Goal: Task Accomplishment & Management: Use online tool/utility

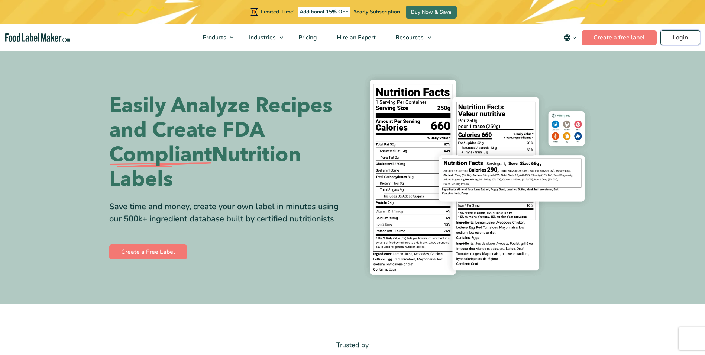
click at [683, 36] on link "Login" at bounding box center [680, 37] width 40 height 15
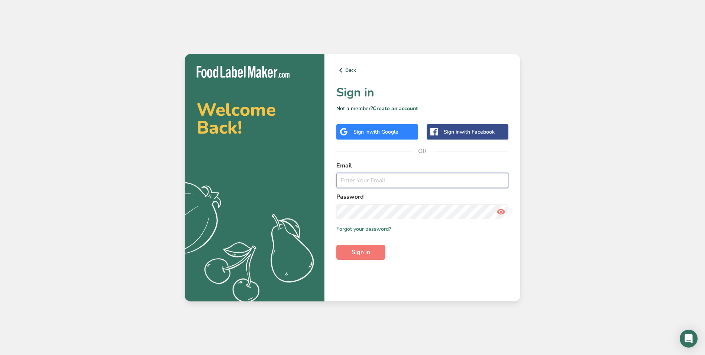
click at [377, 181] on input "email" at bounding box center [422, 180] width 172 height 15
type input "[PERSON_NAME][DOMAIN_NAME][EMAIL_ADDRESS][DOMAIN_NAME]"
click at [336, 245] on button "Sign in" at bounding box center [360, 252] width 49 height 15
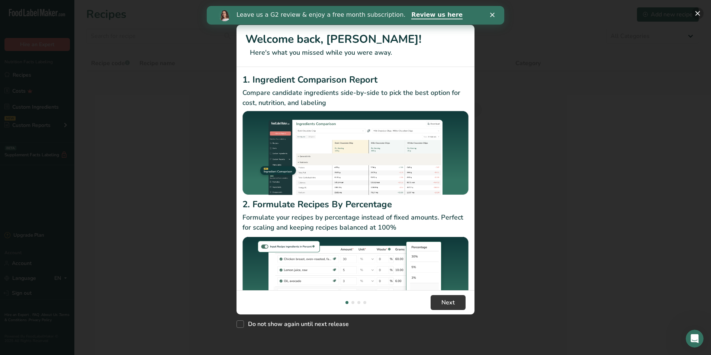
drag, startPoint x: 697, startPoint y: 13, endPoint x: 136, endPoint y: 48, distance: 562.3
click at [697, 13] on button "New Features" at bounding box center [697, 13] width 12 height 12
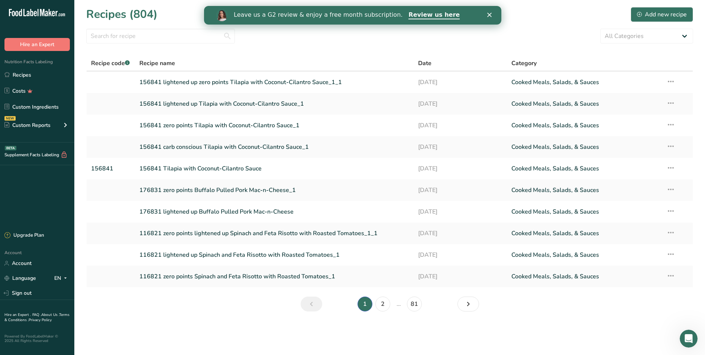
click at [489, 14] on icon "Close" at bounding box center [489, 15] width 4 height 4
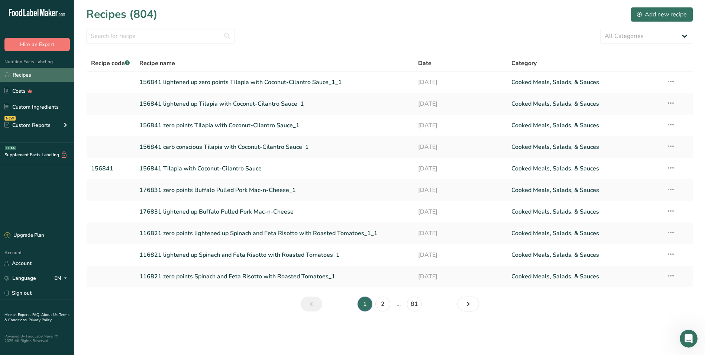
click at [23, 75] on link "Recipes" at bounding box center [37, 75] width 74 height 14
click at [159, 36] on input "text" at bounding box center [160, 36] width 149 height 15
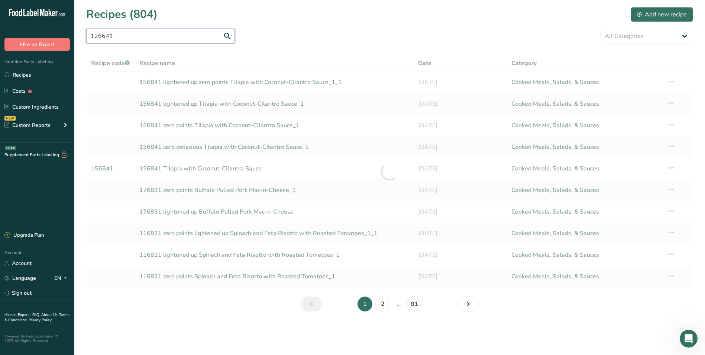
type input "126641"
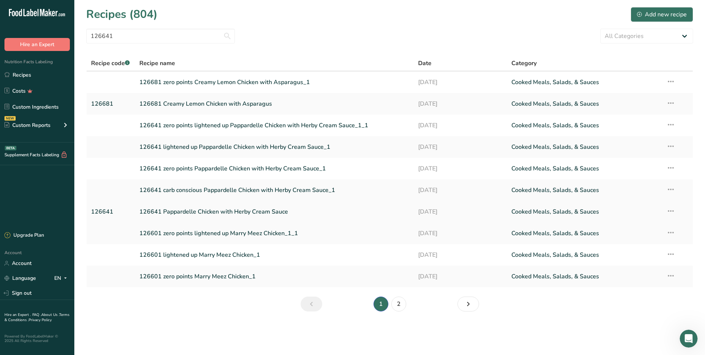
click at [176, 213] on link "126641 Pappardelle Chicken with Herby Cream Sauce" at bounding box center [274, 212] width 270 height 16
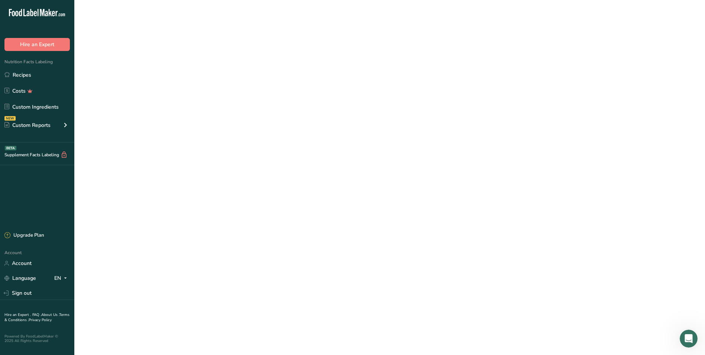
click at [176, 213] on link "126641 Pappardelle Chicken with Herby Cream Sauce" at bounding box center [274, 212] width 270 height 16
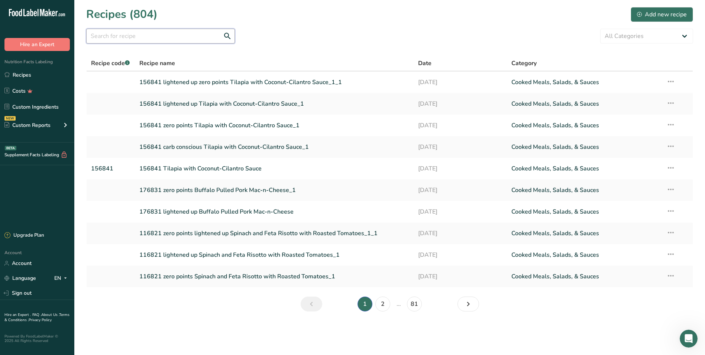
click at [122, 41] on input "text" at bounding box center [160, 36] width 149 height 15
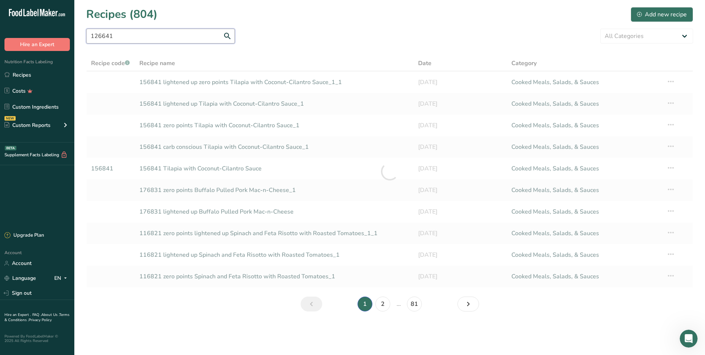
type input "126641"
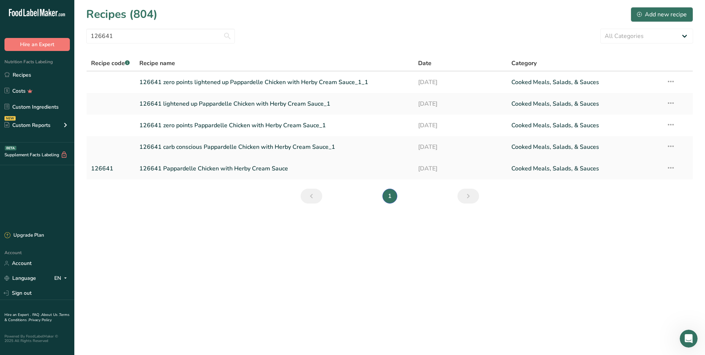
click at [176, 171] on link "126641 Pappardelle Chicken with Herby Cream Sauce" at bounding box center [274, 169] width 270 height 16
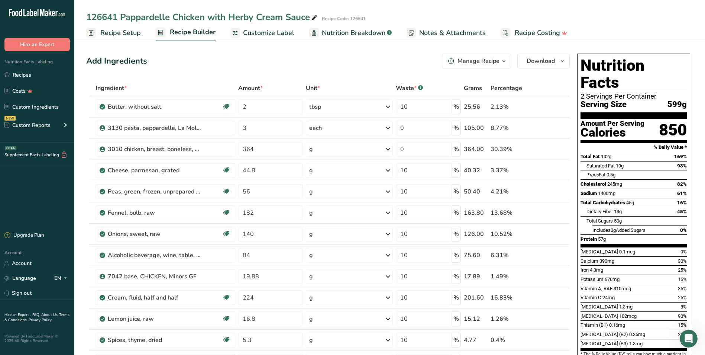
click at [332, 33] on span "Nutrition Breakdown" at bounding box center [354, 33] width 64 height 10
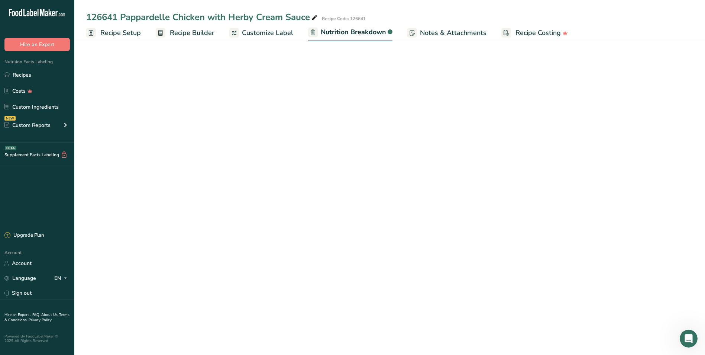
select select "Calories"
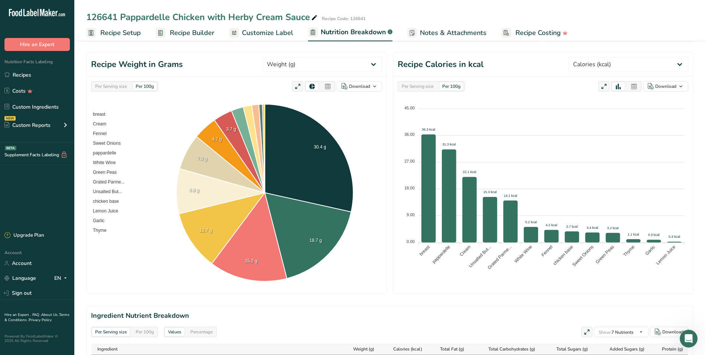
scroll to position [74, 0]
click at [411, 87] on div "Per Serving size" at bounding box center [418, 86] width 38 height 8
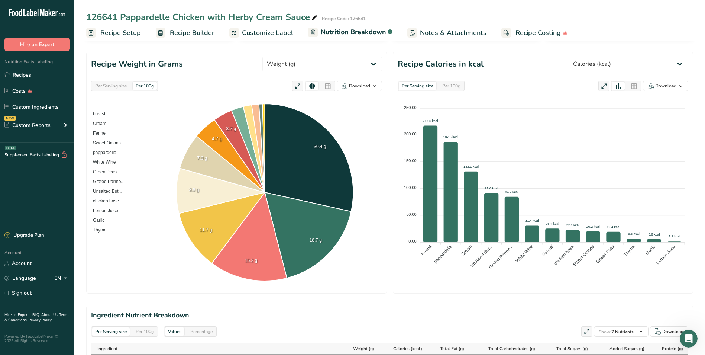
click at [449, 85] on div "Per 100g" at bounding box center [451, 86] width 24 height 8
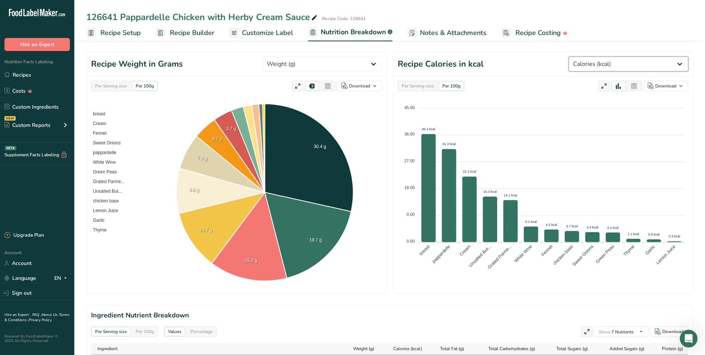
click at [678, 64] on select "Weight (g) Calories (kcal) Energy KJ (kj) Total Fat (g) Saturated Fat (g) Trans…" at bounding box center [629, 63] width 120 height 15
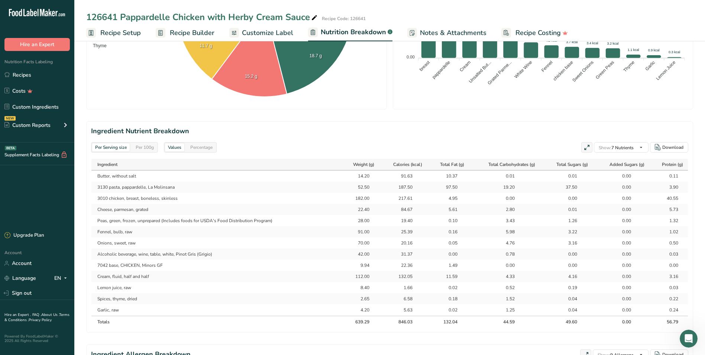
scroll to position [260, 0]
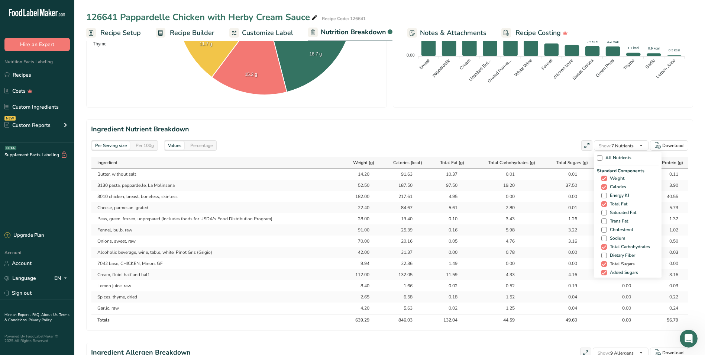
click at [605, 265] on span at bounding box center [604, 264] width 6 height 6
click at [605, 265] on input "Total Sugars" at bounding box center [603, 263] width 5 height 5
checkbox input "false"
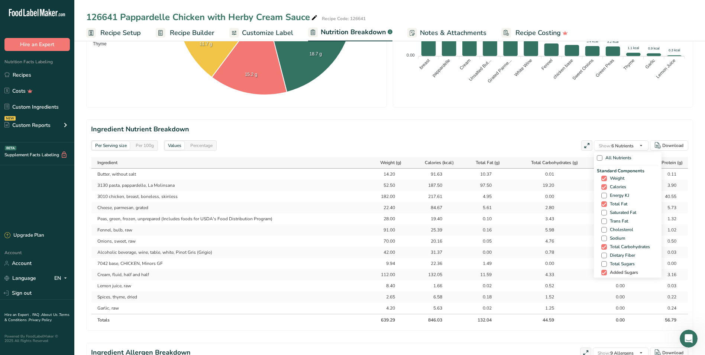
click at [604, 271] on span at bounding box center [604, 272] width 6 height 6
click at [604, 271] on input "Added Sugars" at bounding box center [603, 272] width 5 height 5
checkbox input "false"
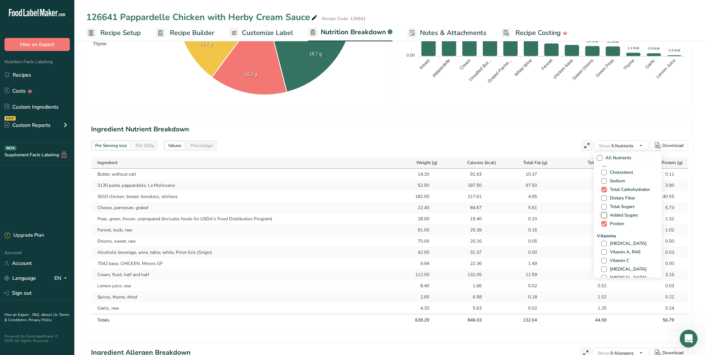
scroll to position [74, 0]
click at [603, 188] on span at bounding box center [604, 190] width 6 height 6
click at [603, 188] on input "Total Sugars" at bounding box center [603, 189] width 5 height 5
checkbox input "true"
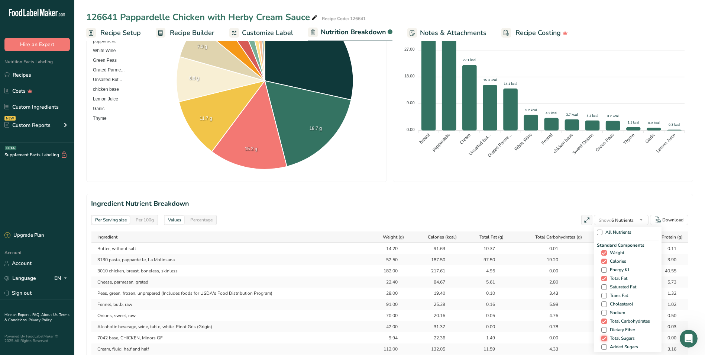
scroll to position [223, 0]
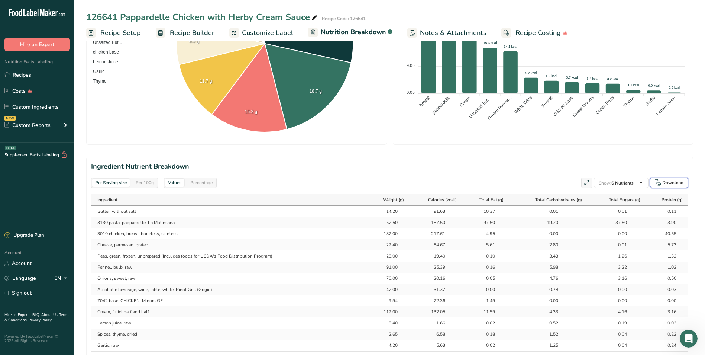
click at [669, 182] on div "Download" at bounding box center [672, 182] width 21 height 7
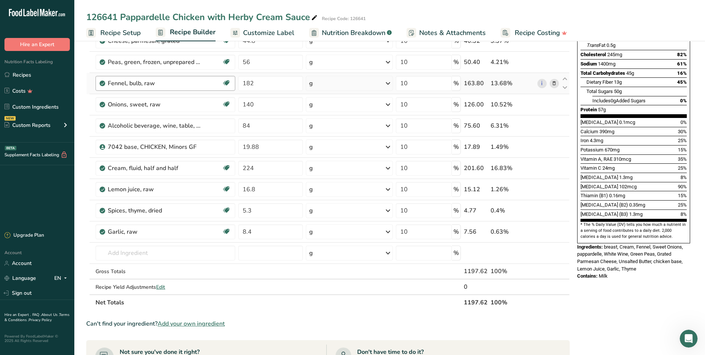
scroll to position [223, 0]
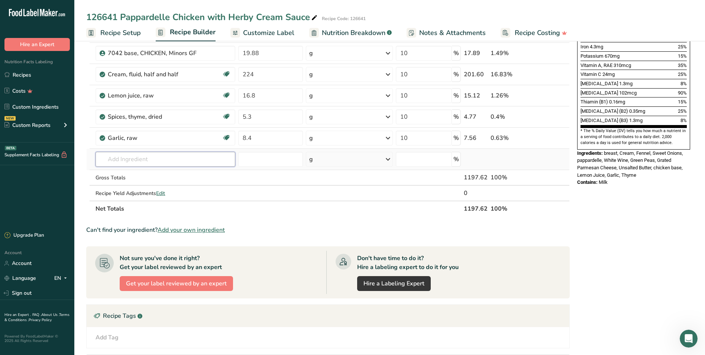
click at [139, 160] on input "text" at bounding box center [165, 159] width 139 height 15
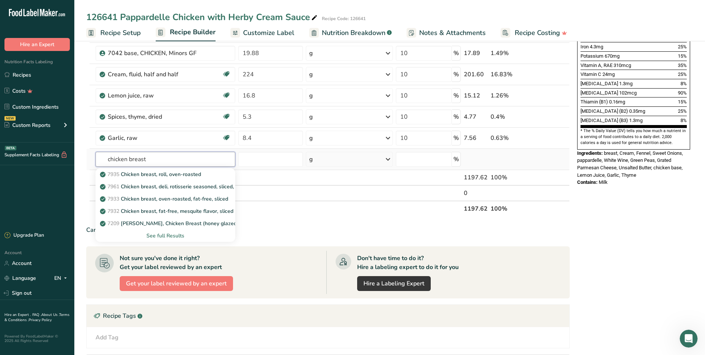
type input "chicken breast"
click at [176, 234] on div "See full Results" at bounding box center [164, 236] width 127 height 8
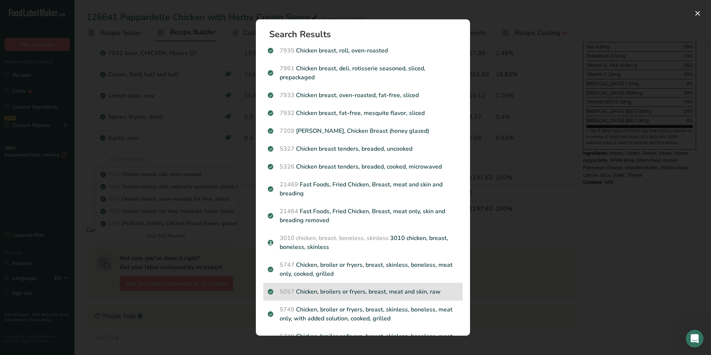
click at [314, 292] on p "5057 Chicken, broilers or fryers, breast, meat and skin, raw" at bounding box center [363, 291] width 190 height 9
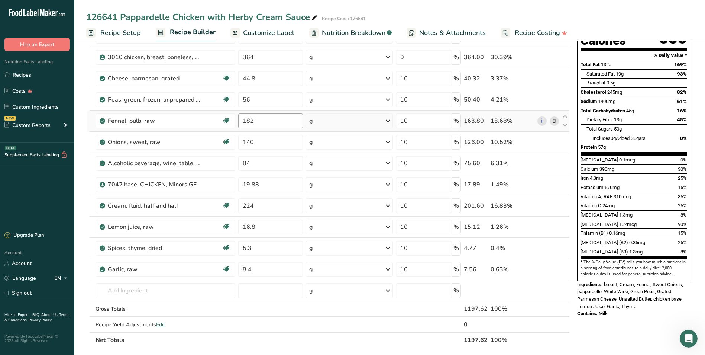
scroll to position [149, 0]
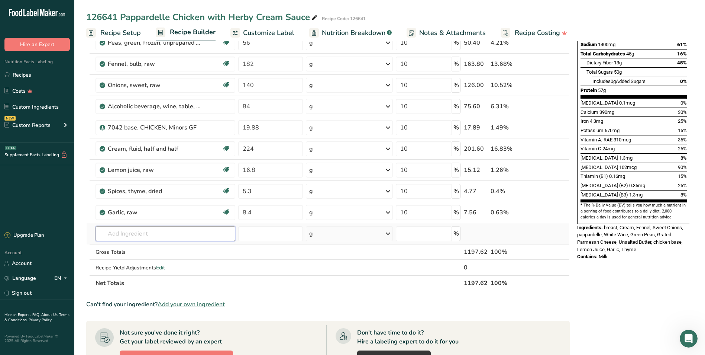
click at [164, 234] on input "text" at bounding box center [165, 233] width 139 height 15
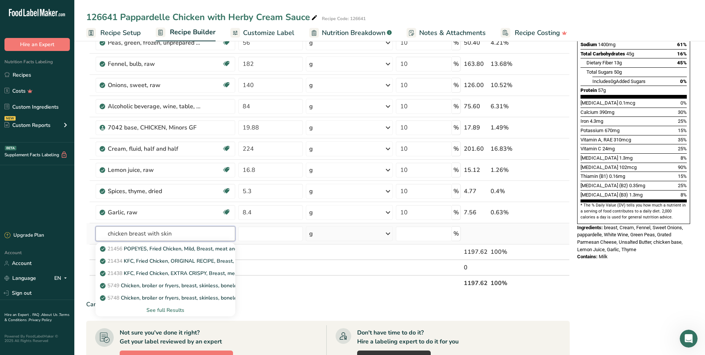
type input "chicken breast with skin"
click at [165, 310] on div "See full Results" at bounding box center [164, 310] width 127 height 8
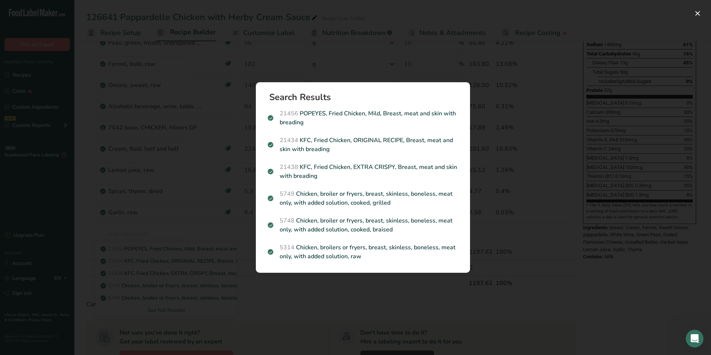
click at [624, 280] on div "Search results modal" at bounding box center [355, 177] width 711 height 355
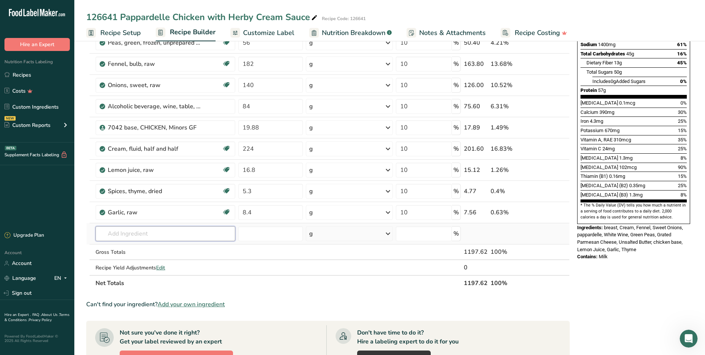
click at [187, 232] on input "text" at bounding box center [165, 233] width 139 height 15
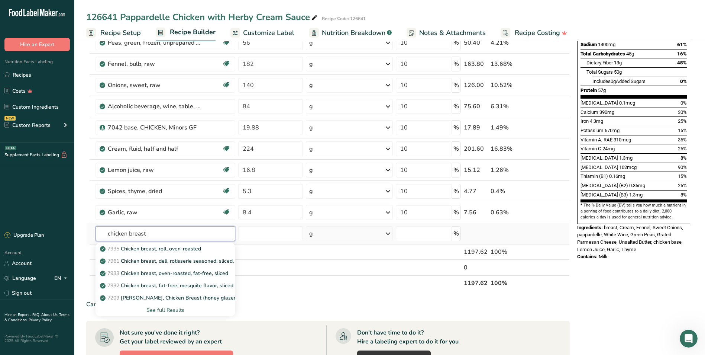
type input "chicken breast"
click at [166, 310] on div "See full Results" at bounding box center [164, 310] width 127 height 8
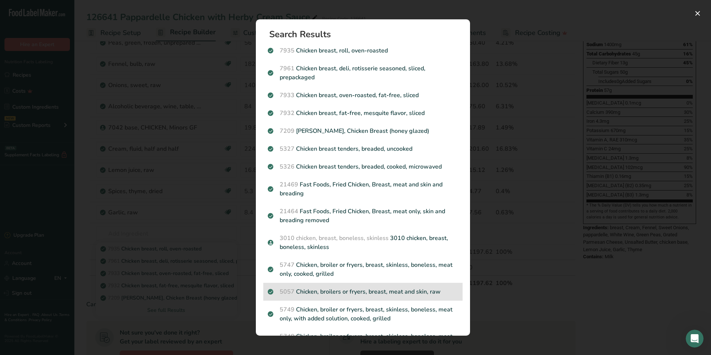
click at [329, 291] on p "5057 Chicken, broilers or fryers, breast, meat and skin, raw" at bounding box center [363, 291] width 190 height 9
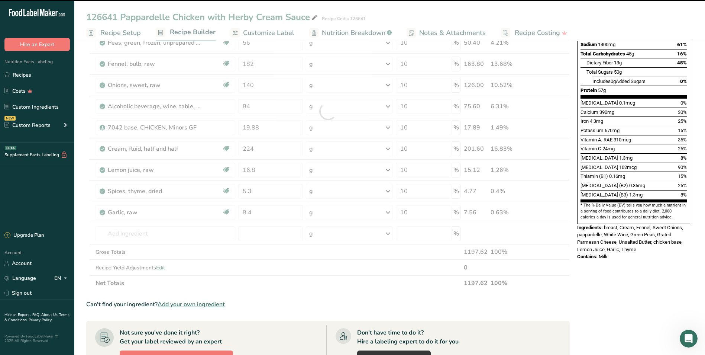
type input "0"
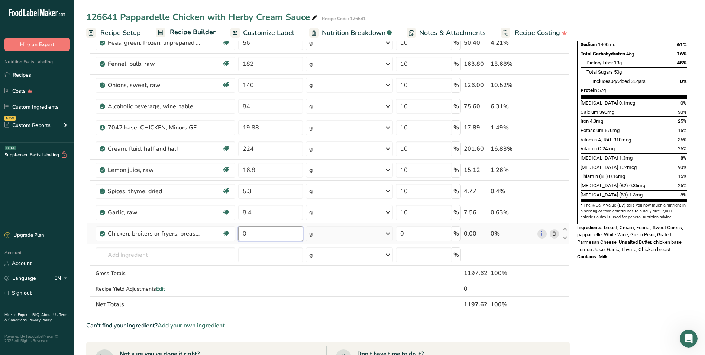
drag, startPoint x: 250, startPoint y: 233, endPoint x: 242, endPoint y: 233, distance: 8.2
click at [242, 233] on input "0" at bounding box center [270, 233] width 65 height 15
type input "364"
click at [630, 272] on div "Nutrition Facts 2 Servings Per Container Serving Size 599g Amount Per Serving C…" at bounding box center [633, 246] width 119 height 689
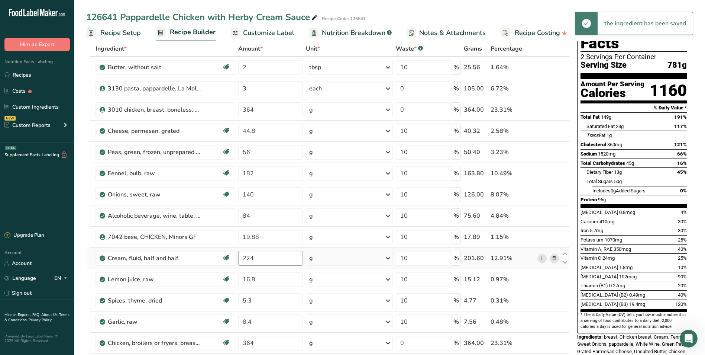
scroll to position [37, 0]
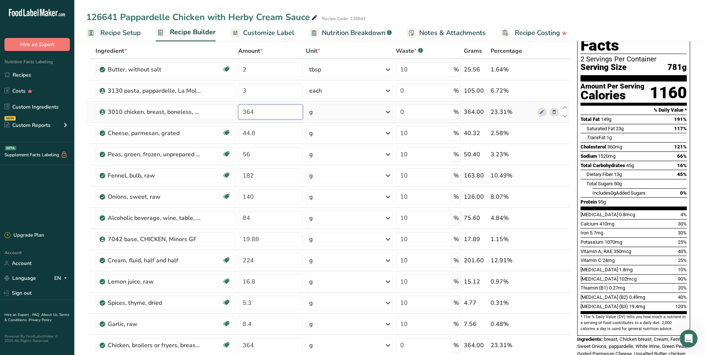
drag, startPoint x: 255, startPoint y: 112, endPoint x: 239, endPoint y: 109, distance: 16.3
click at [239, 109] on input "364" at bounding box center [270, 111] width 65 height 15
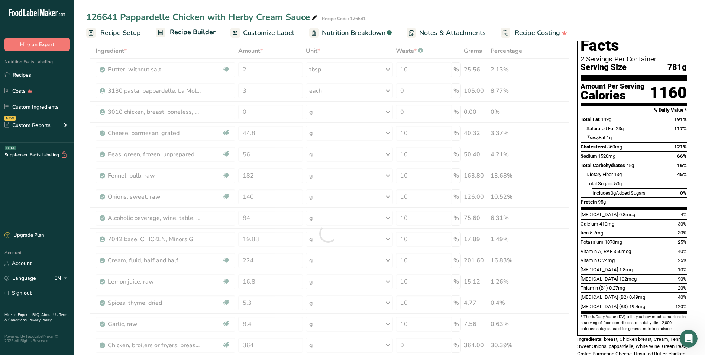
click at [486, 10] on div "126641 Pappardelle Chicken with Herby Cream Sauce Recipe Code: 126641" at bounding box center [389, 16] width 631 height 13
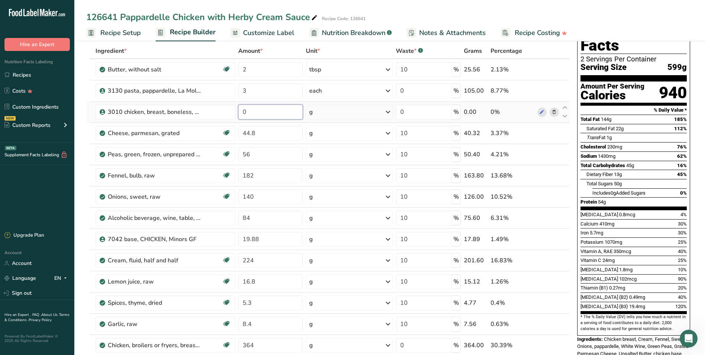
drag, startPoint x: 260, startPoint y: 111, endPoint x: 241, endPoint y: 111, distance: 18.6
click at [241, 111] on input "0" at bounding box center [270, 111] width 65 height 15
type input "364"
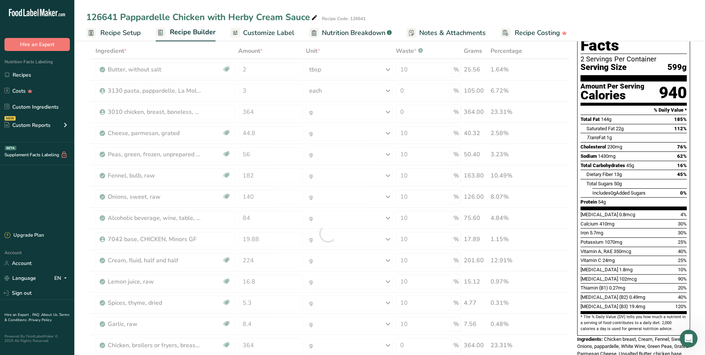
click at [387, 14] on div "126641 Pappardelle Chicken with Herby Cream Sauce Recipe Code: 126641" at bounding box center [389, 16] width 631 height 13
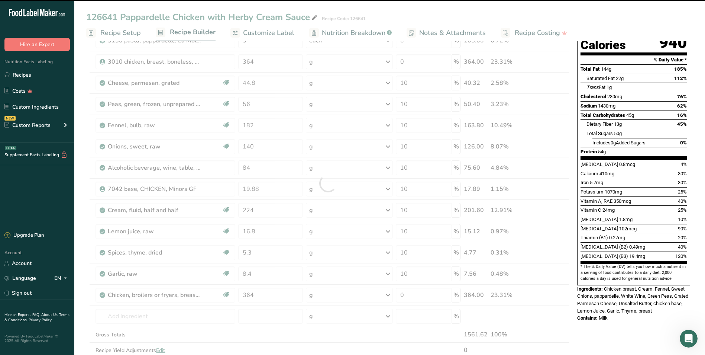
scroll to position [223, 0]
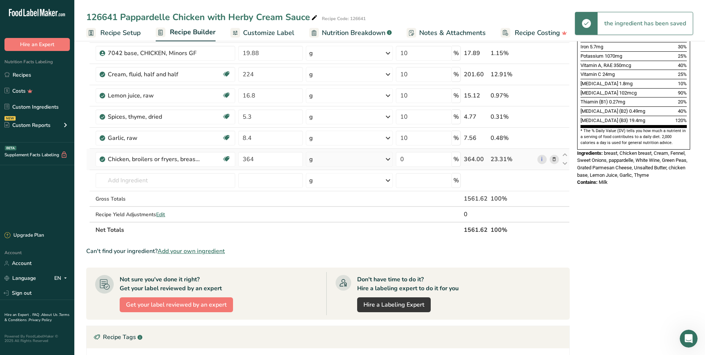
click at [555, 159] on icon at bounding box center [553, 159] width 5 height 8
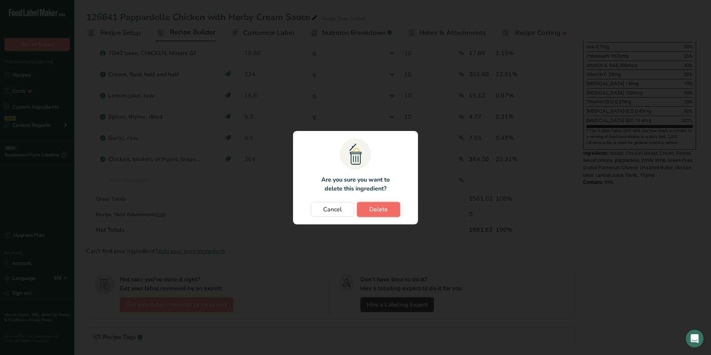
click at [383, 208] on span "Delete" at bounding box center [378, 209] width 19 height 9
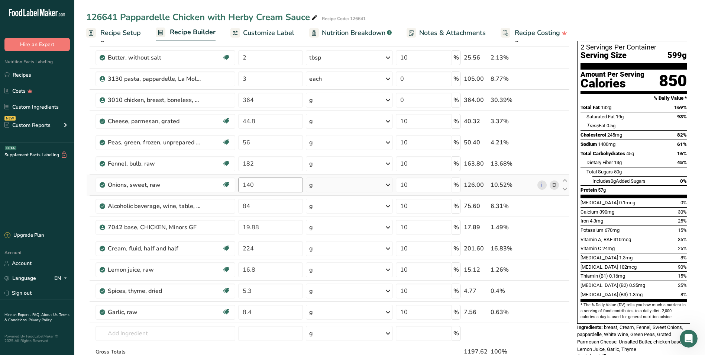
scroll to position [37, 0]
